Goal: Entertainment & Leisure: Consume media (video, audio)

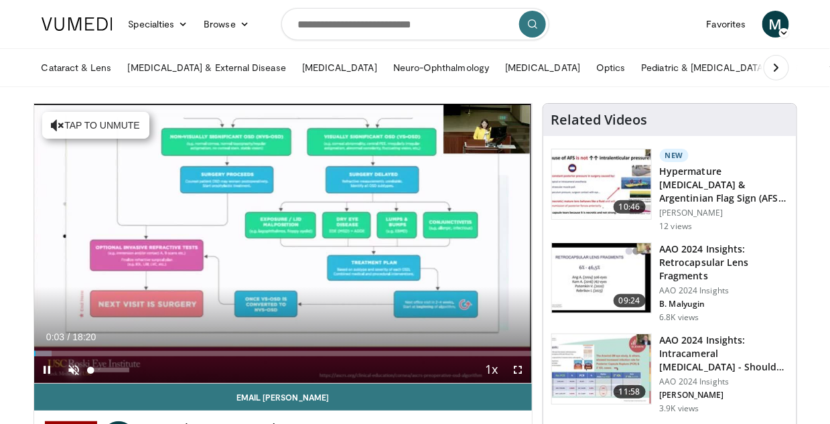
click at [74, 366] on span "Video Player" at bounding box center [74, 369] width 27 height 27
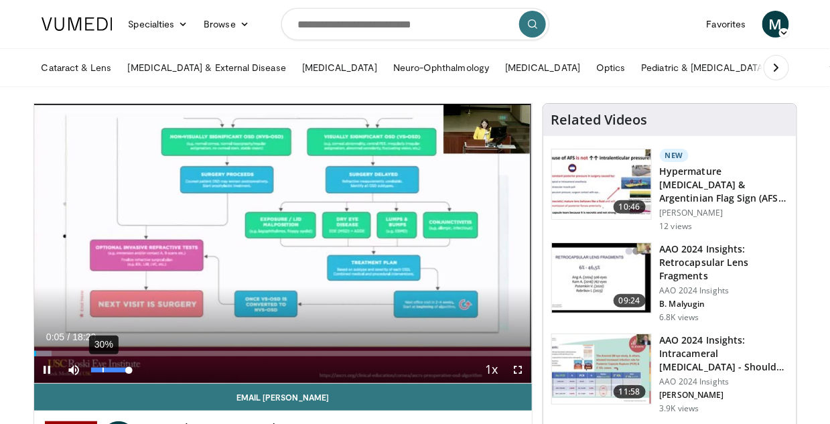
click at [102, 366] on div "30%" at bounding box center [110, 369] width 47 height 27
drag, startPoint x: 130, startPoint y: 366, endPoint x: 100, endPoint y: 364, distance: 29.5
click at [100, 364] on div "25%" at bounding box center [110, 369] width 47 height 27
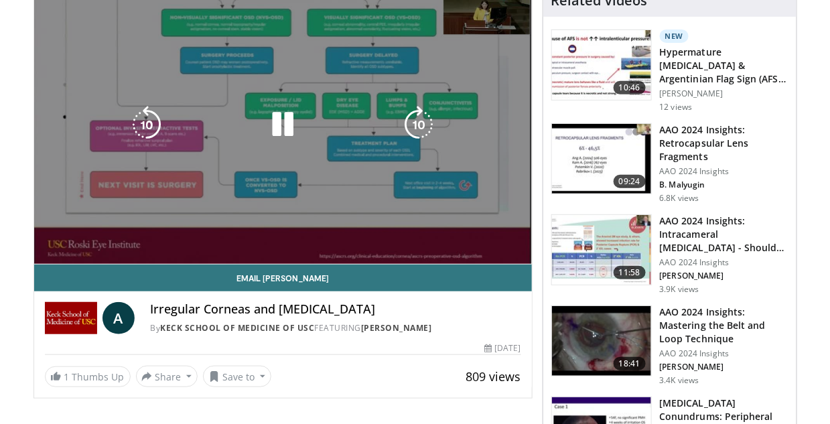
scroll to position [134, 0]
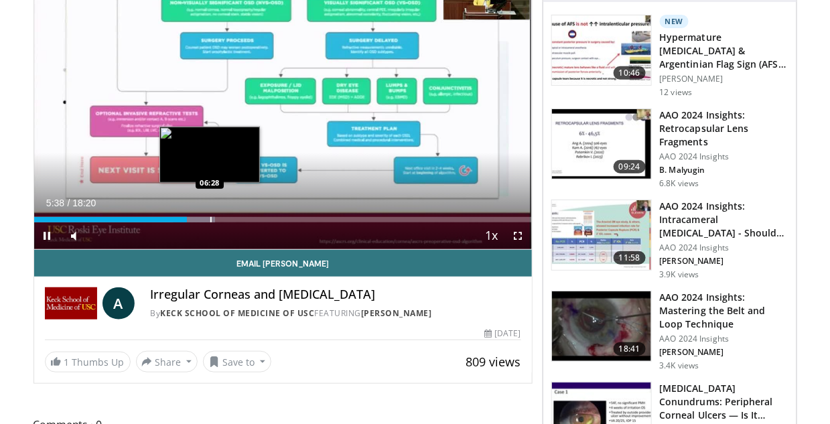
click at [210, 217] on div "Progress Bar" at bounding box center [210, 219] width 1 height 5
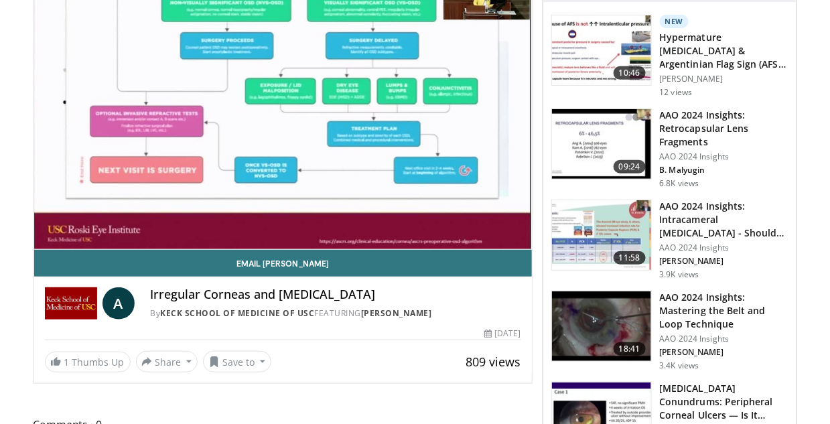
click at [231, 218] on video-js "**********" at bounding box center [283, 110] width 498 height 280
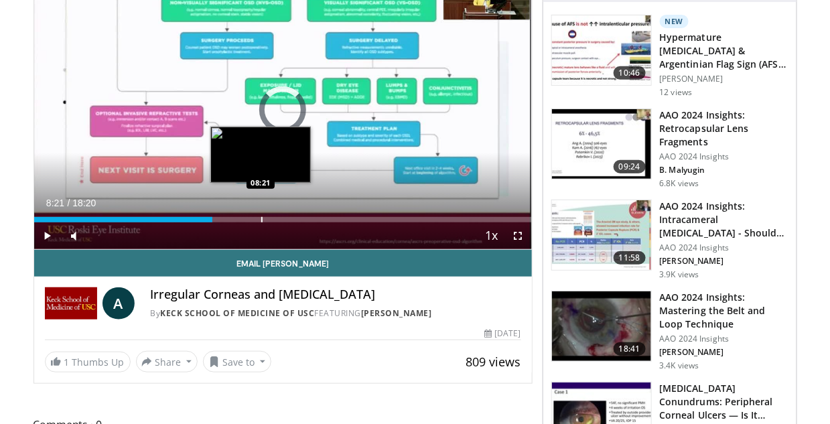
click at [261, 214] on div "Loaded : 0.00% 06:34 08:21" at bounding box center [283, 216] width 498 height 13
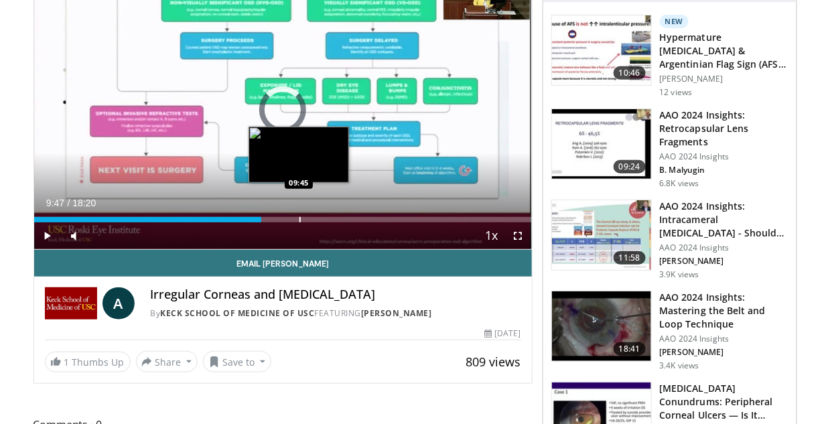
click at [299, 218] on div "Progress Bar" at bounding box center [299, 219] width 1 height 5
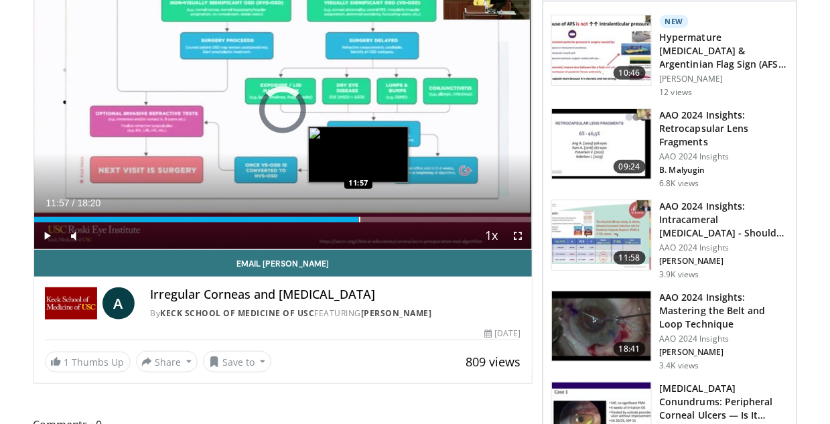
click at [358, 214] on div "Loaded : 0.00% 11:57 11:57" at bounding box center [283, 216] width 498 height 13
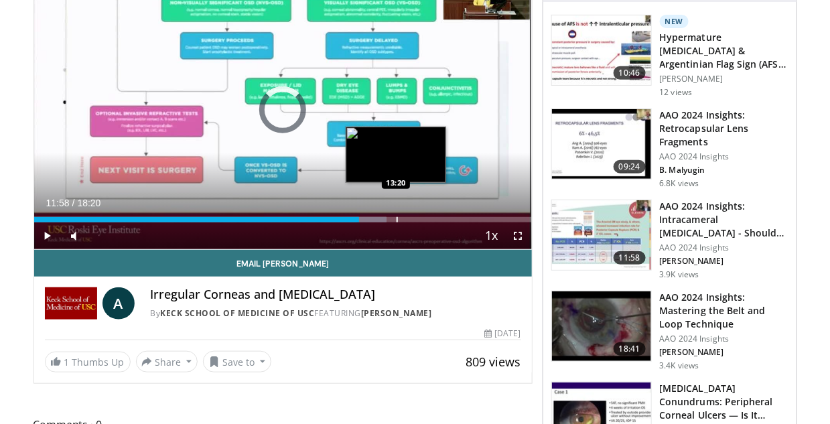
click at [395, 219] on div "Loaded : 70.88% 11:58 13:20" at bounding box center [283, 219] width 498 height 5
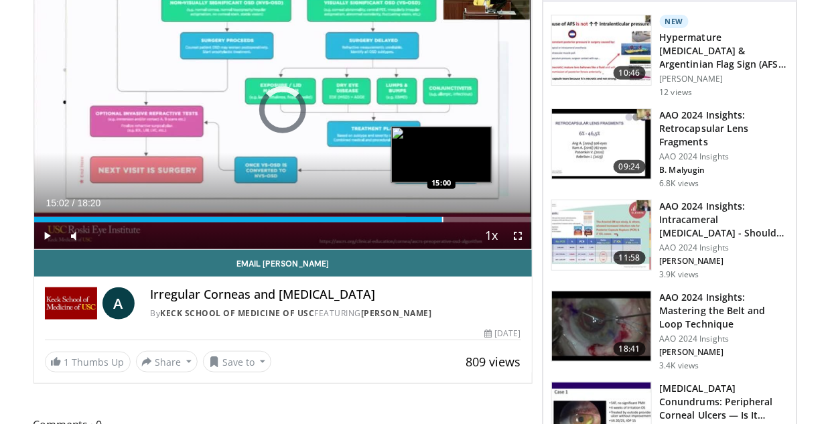
click at [442, 216] on div "Loaded : 74.82% 15:02 15:00" at bounding box center [283, 216] width 498 height 13
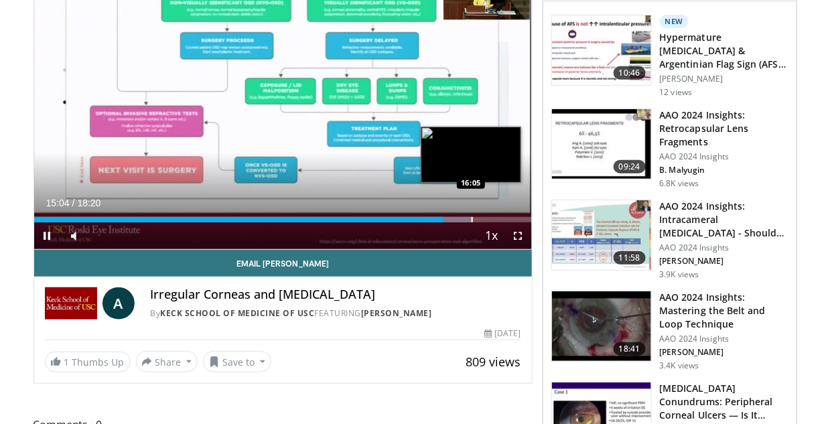
click at [471, 216] on div "Loaded : 88.15% 15:05 16:05" at bounding box center [283, 216] width 498 height 13
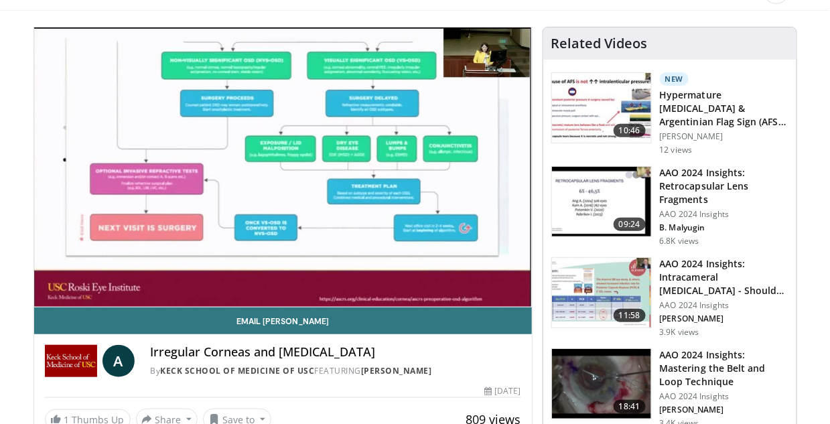
scroll to position [0, 0]
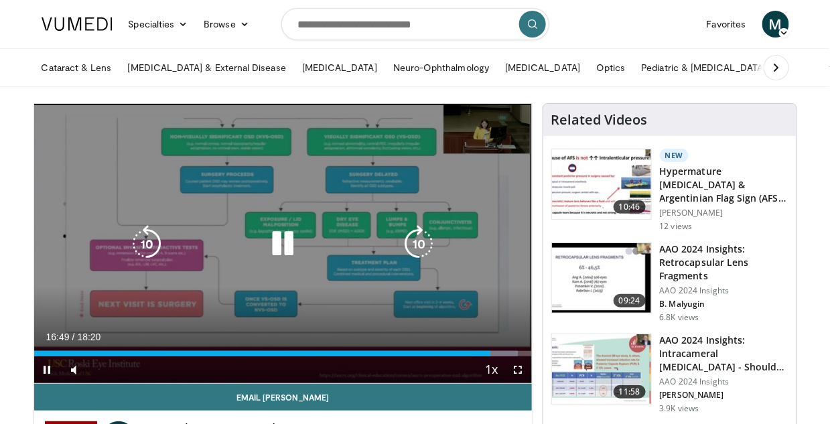
click at [480, 131] on div "10 seconds Tap to unmute" at bounding box center [283, 243] width 498 height 279
